Goal: Information Seeking & Learning: Stay updated

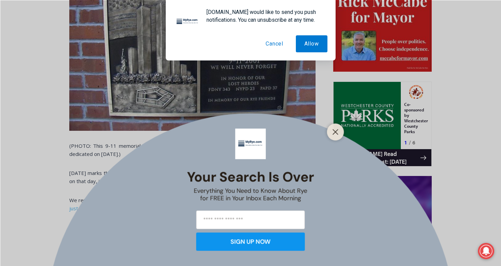
scroll to position [491, 0]
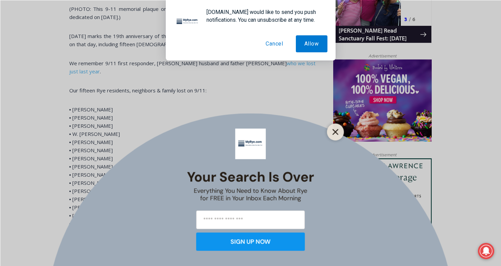
click at [337, 130] on line "Close" at bounding box center [335, 131] width 5 height 5
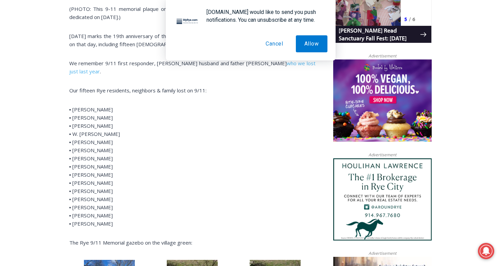
drag, startPoint x: 73, startPoint y: 141, endPoint x: 120, endPoint y: 141, distance: 46.9
click at [120, 141] on p "▪ Thomas Crotty ▪ Benjamin Fisher ▪ Yugi Goya ▪ W. Ward Haynes ▪ Takashi Kinosh…" at bounding box center [192, 166] width 246 height 122
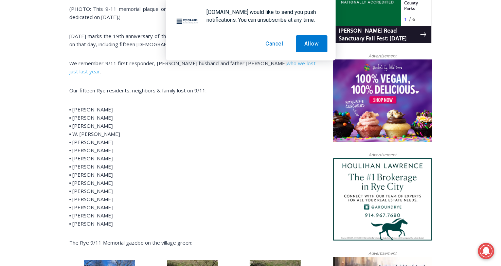
scroll to position [0, 0]
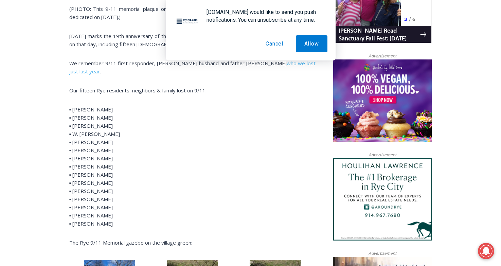
click at [270, 46] on button "Cancel" at bounding box center [274, 43] width 35 height 17
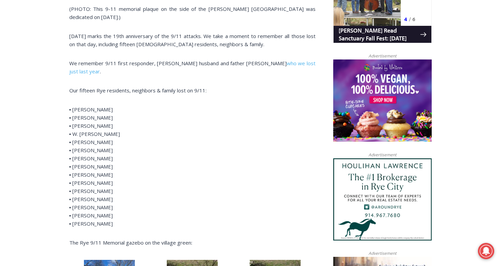
click at [109, 148] on p "▪ Thomas Crotty ▪ Benjamin Fisher ▪ Yugi Goya ▪ W. Ward Haynes ▪ Takashi Kinosh…" at bounding box center [192, 166] width 246 height 122
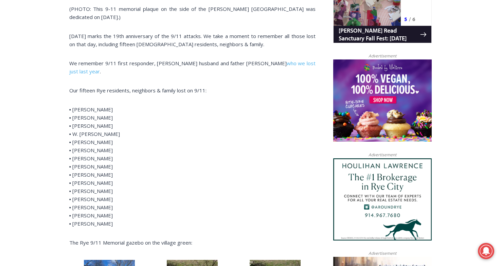
drag, startPoint x: 73, startPoint y: 149, endPoint x: 119, endPoint y: 149, distance: 45.5
click at [119, 149] on p "▪ Thomas Crotty ▪ Benjamin Fisher ▪ Yugi Goya ▪ W. Ward Haynes ▪ Takashi Kinosh…" at bounding box center [192, 166] width 246 height 122
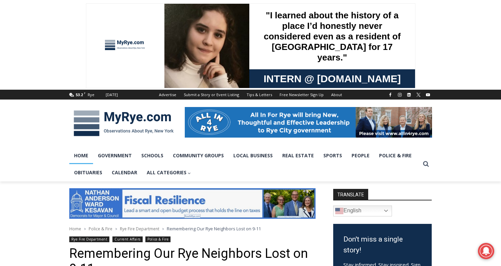
click at [84, 154] on link "Home" at bounding box center [81, 155] width 24 height 17
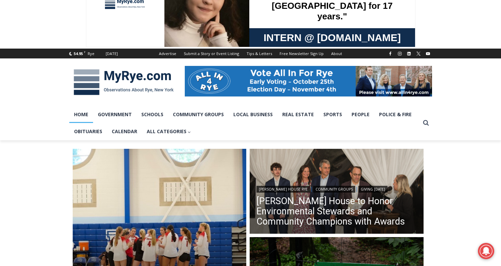
scroll to position [53, 0]
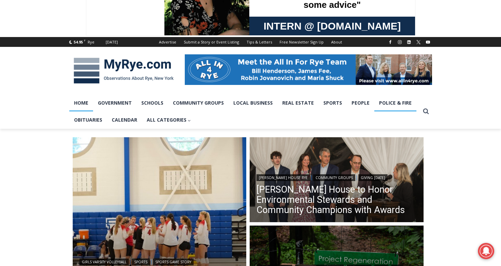
click at [394, 104] on link "Police & Fire" at bounding box center [395, 102] width 42 height 17
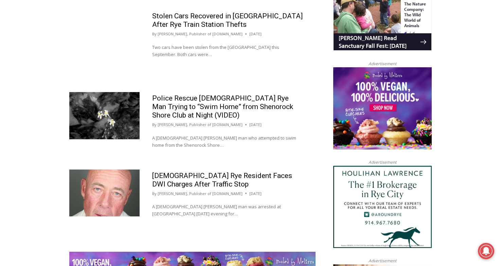
scroll to position [678, 0]
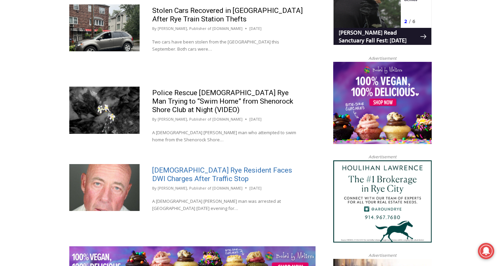
click at [247, 166] on link "[DEMOGRAPHIC_DATA] Rye Resident Faces DWI Charges After Traffic Stop" at bounding box center [222, 174] width 140 height 17
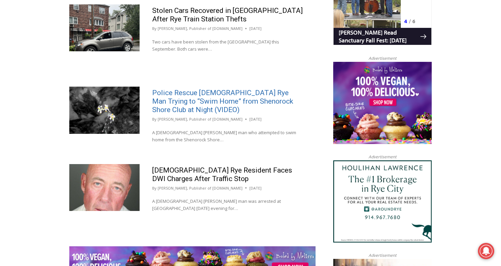
click at [225, 98] on link "Police Rescue [DEMOGRAPHIC_DATA] Rye Man Trying to “Swim Home” from Shenorock S…" at bounding box center [222, 101] width 141 height 25
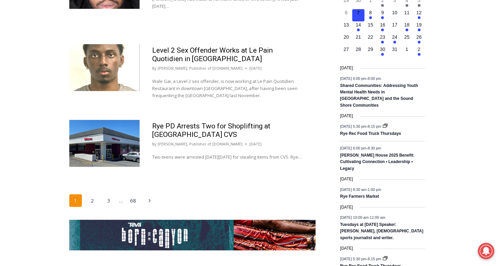
scroll to position [1092, 0]
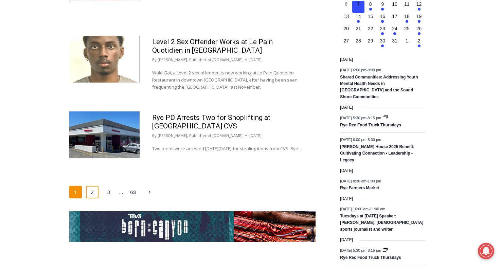
click at [93, 186] on link "2" at bounding box center [92, 192] width 13 height 13
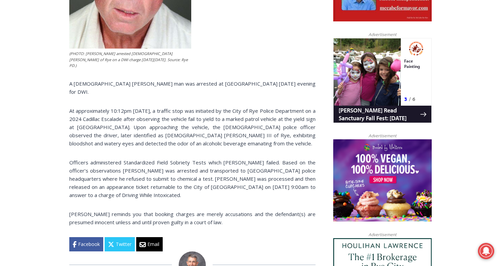
scroll to position [412, 0]
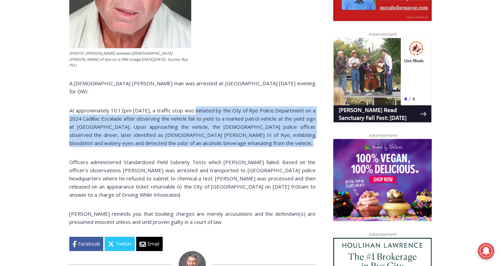
drag, startPoint x: 192, startPoint y: 87, endPoint x: 206, endPoint y: 130, distance: 45.0
click at [206, 130] on div "(PHOTO: Rye PD arrested 56 year old Thomas M. Davitt III of Rye on a DWI charge…" at bounding box center [192, 73] width 246 height 356
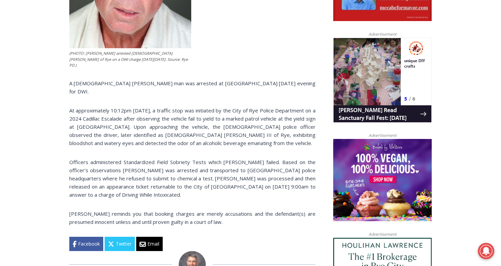
click at [228, 158] on p "Officers administered Standardized Field Sobriety Tests which Davitt failed. Ba…" at bounding box center [192, 178] width 246 height 41
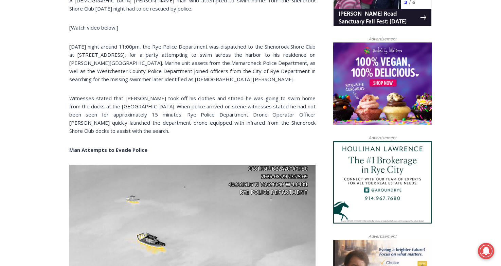
scroll to position [517, 0]
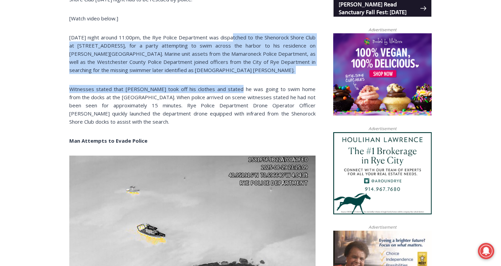
drag, startPoint x: 234, startPoint y: 38, endPoint x: 233, endPoint y: 92, distance: 54.7
click at [233, 91] on div "A 51 year old Rye man who attempted to swim home from the Shenorock Shore Club …" at bounding box center [192, 229] width 246 height 848
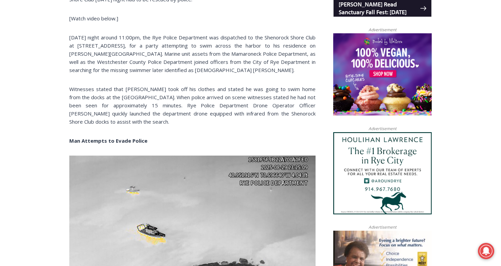
click at [230, 118] on p "Witnesses stated that Niejadlik took off his clothes and stated he was going to…" at bounding box center [192, 105] width 246 height 41
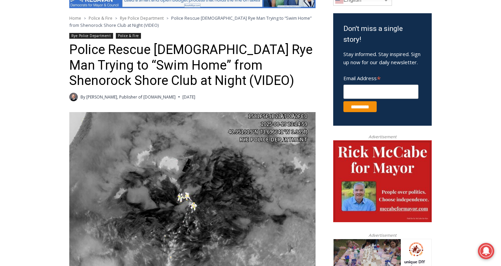
scroll to position [226, 0]
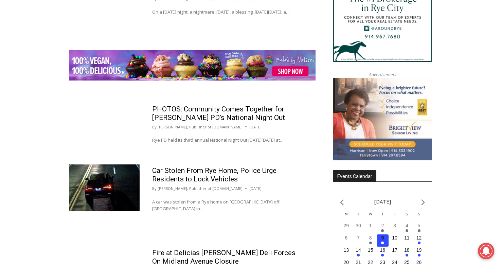
scroll to position [763, 0]
